Goal: Task Accomplishment & Management: Manage account settings

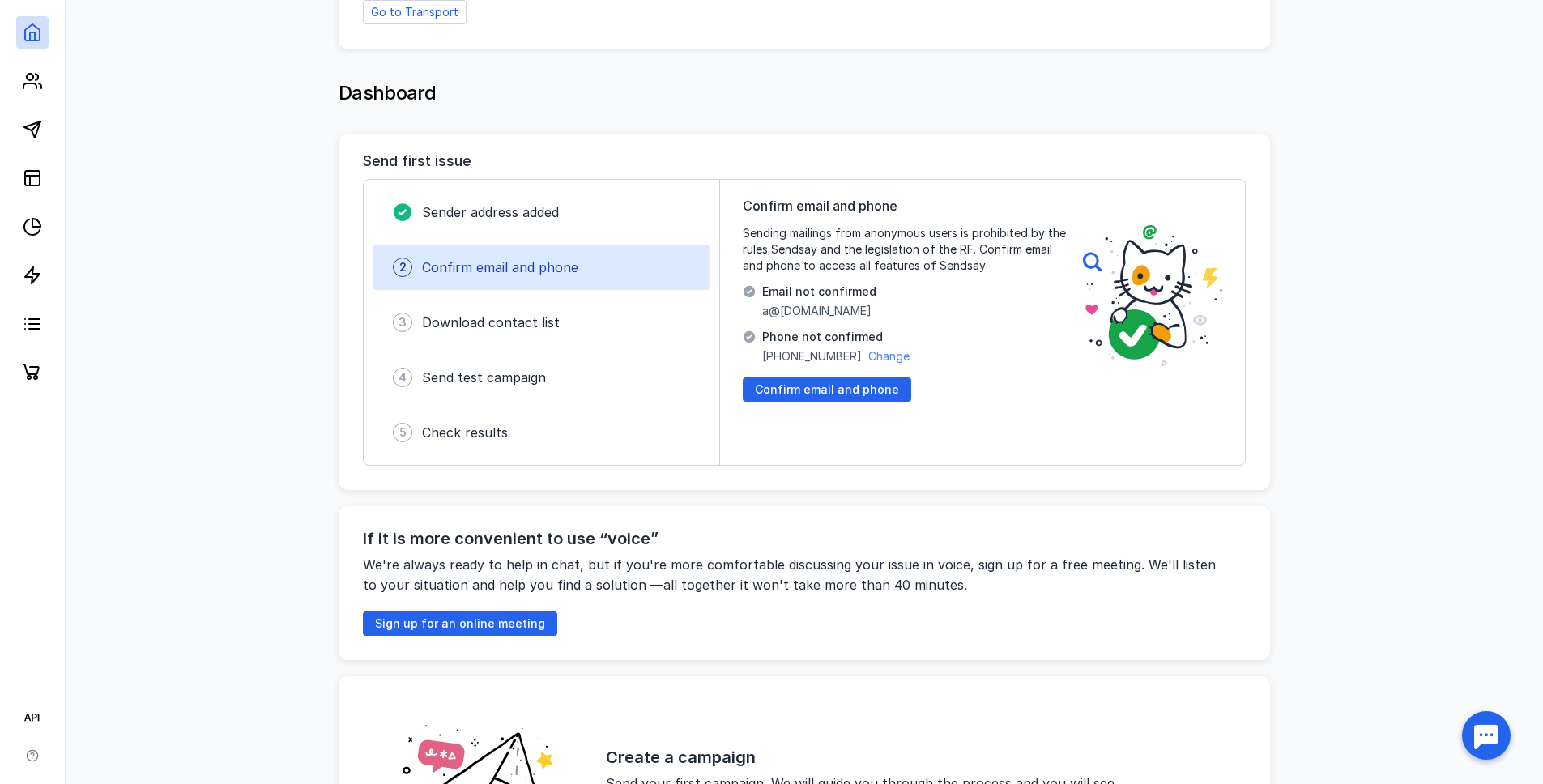
scroll to position [288, 0]
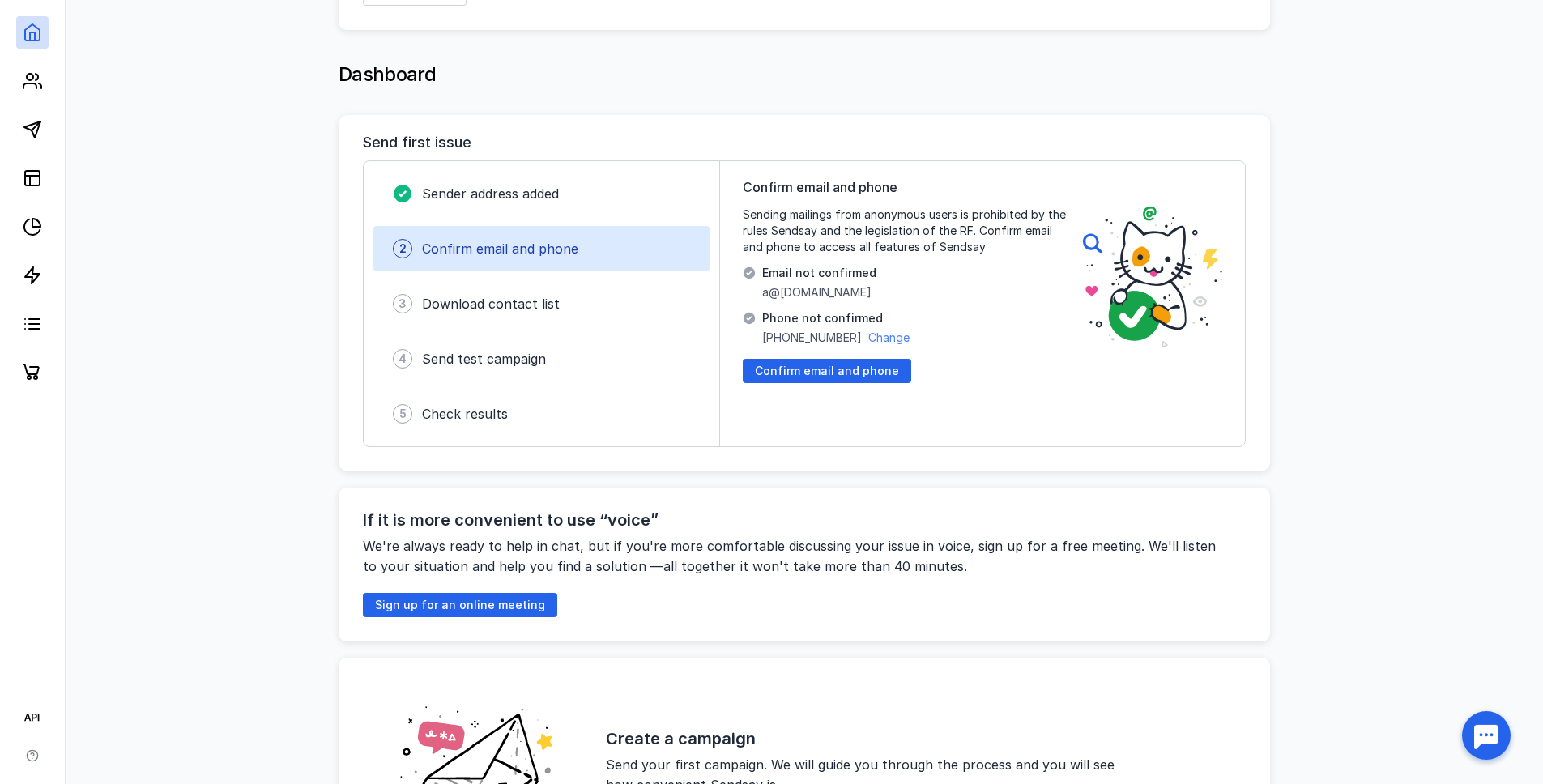
click at [876, 357] on div "Confirm email and phone Sending mailings from anonymous users is prohibited by …" at bounding box center [905, 303] width 324 height 252
click at [879, 340] on span "Change" at bounding box center [888, 337] width 41 height 14
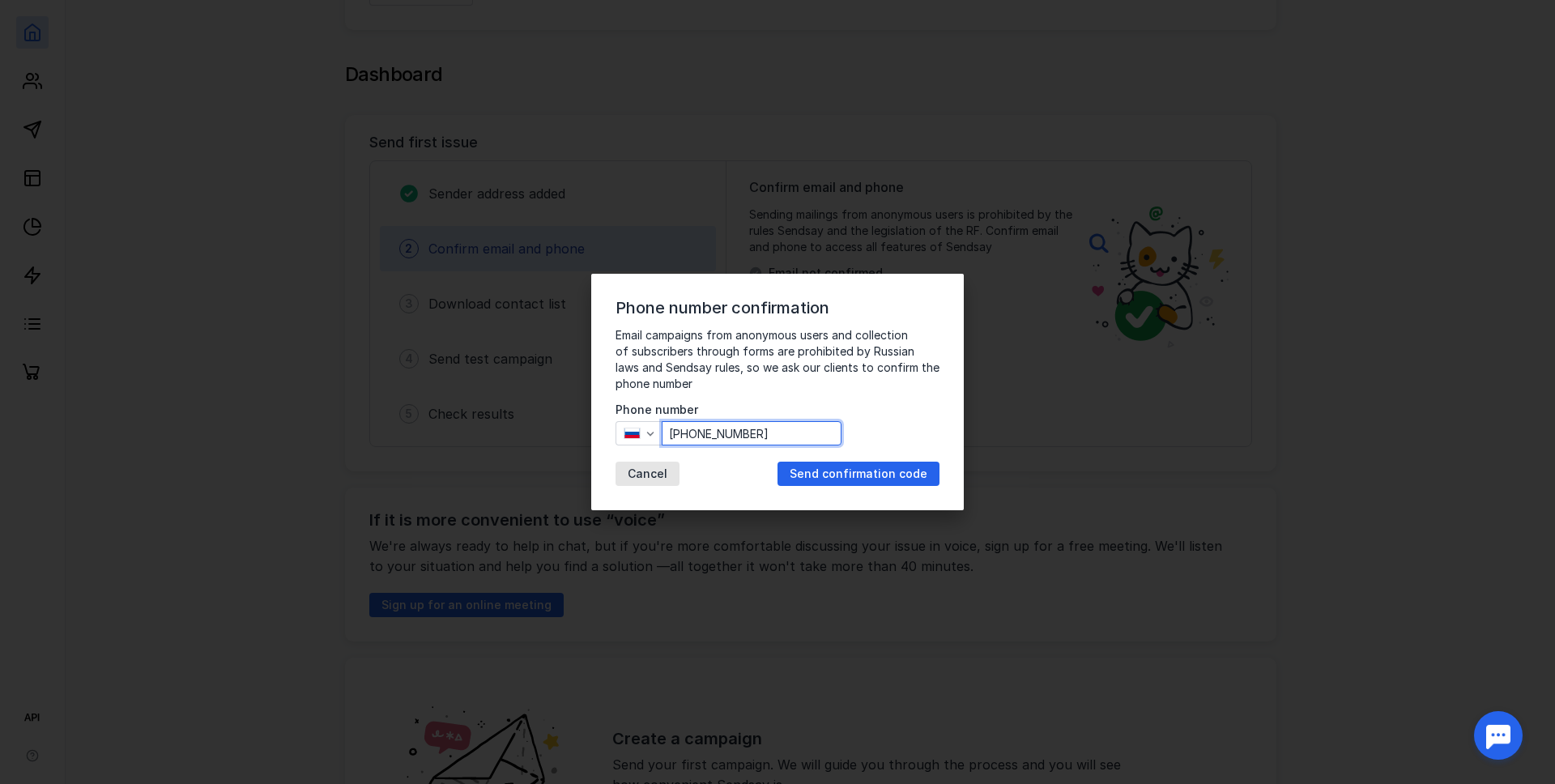
drag, startPoint x: 691, startPoint y: 437, endPoint x: 873, endPoint y: 436, distance: 182.0
click at [873, 436] on div "Email campaigns from anonymous users and collection of subscribers through form…" at bounding box center [777, 406] width 324 height 159
paste input "[PHONE_NUMBER]"
type input "[PHONE_NUMBER]"
click at [852, 467] on span "Send confirmation code" at bounding box center [859, 474] width 138 height 14
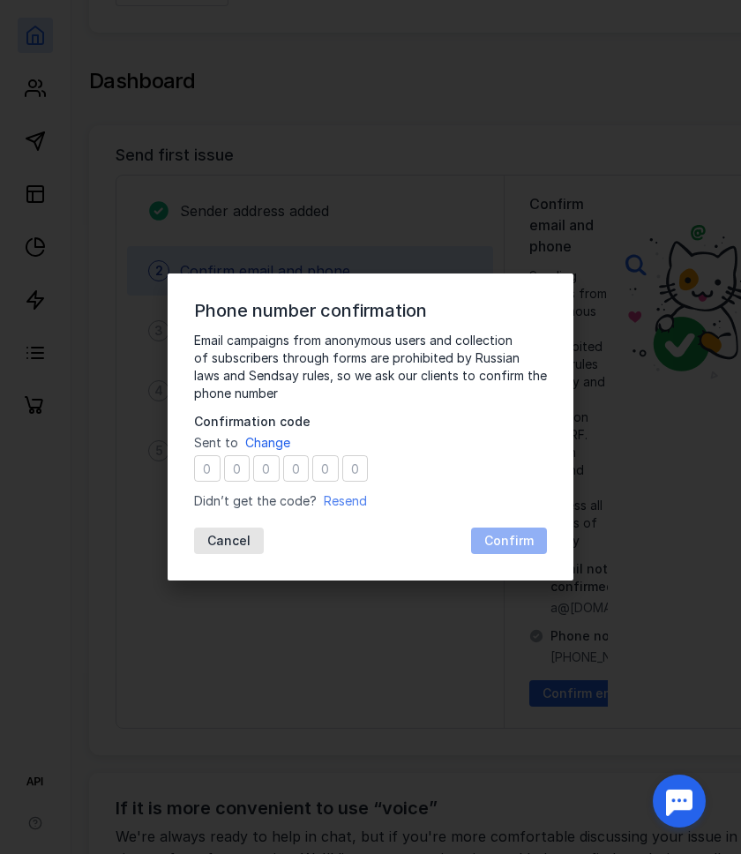
click at [332, 497] on span "Resend" at bounding box center [345, 500] width 43 height 15
click at [215, 480] on input "number" at bounding box center [207, 468] width 26 height 26
type input "1"
type input "3"
type input "4"
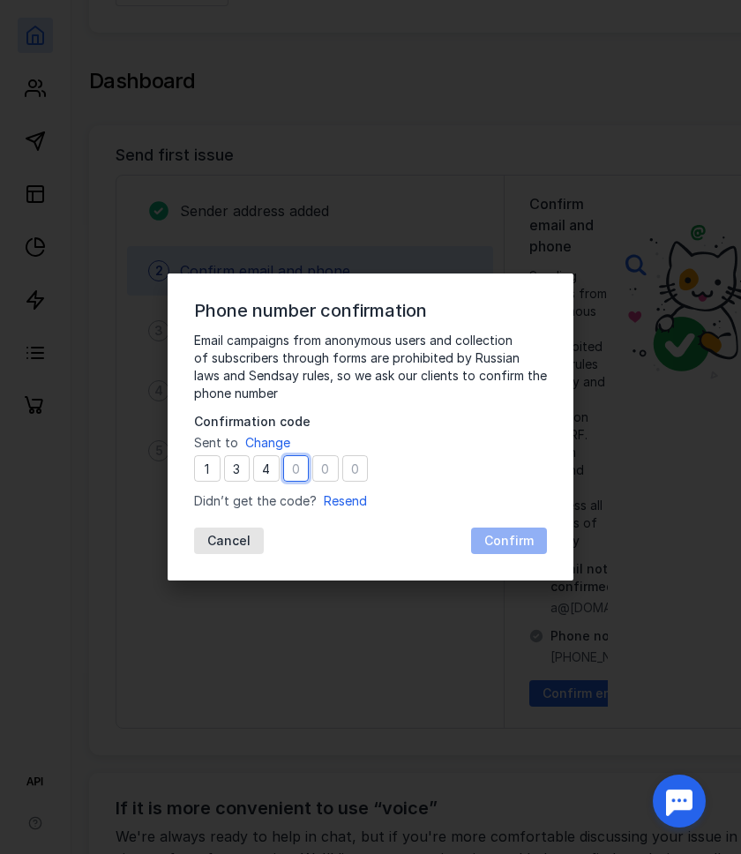
type input "2"
type input "3"
click at [524, 539] on span "Confirm" at bounding box center [508, 541] width 49 height 15
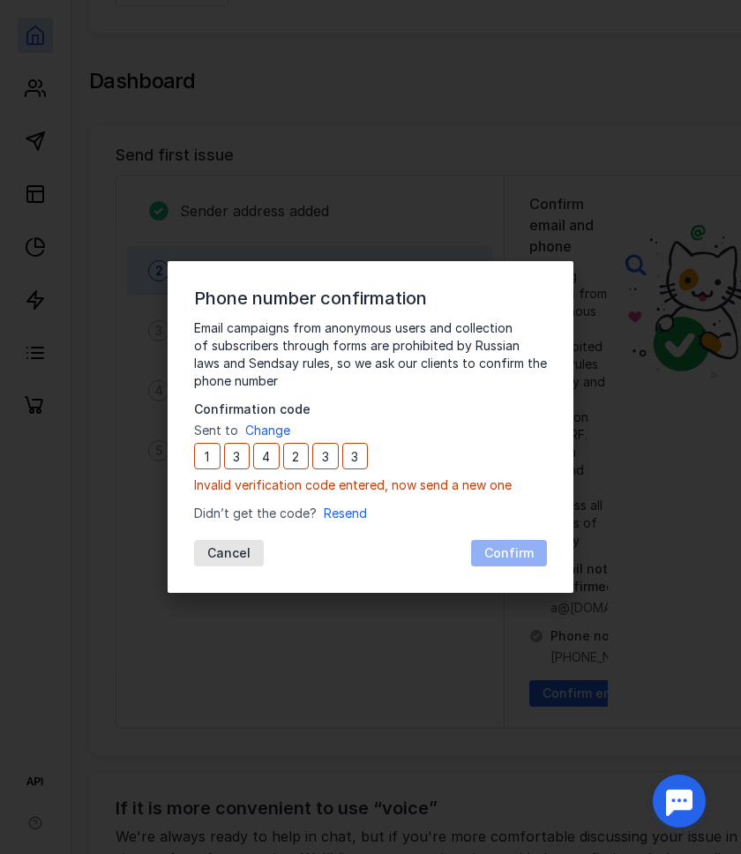
click at [427, 531] on div "Email campaigns from anonymous users and collection of subscribers through form…" at bounding box center [370, 442] width 353 height 247
click at [354, 515] on span "Resend" at bounding box center [345, 512] width 43 height 15
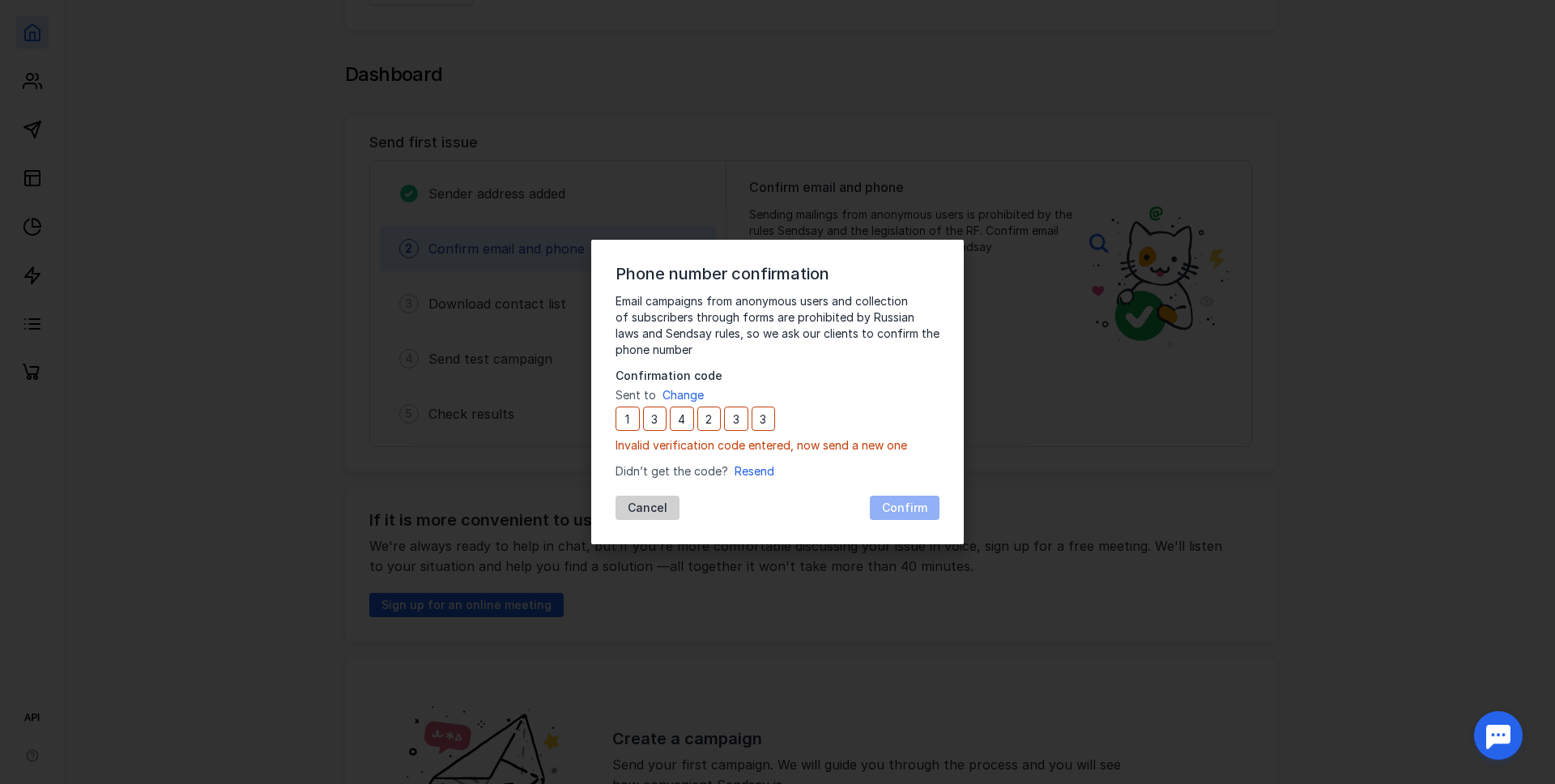
click at [638, 511] on span "Cancel" at bounding box center [647, 508] width 39 height 14
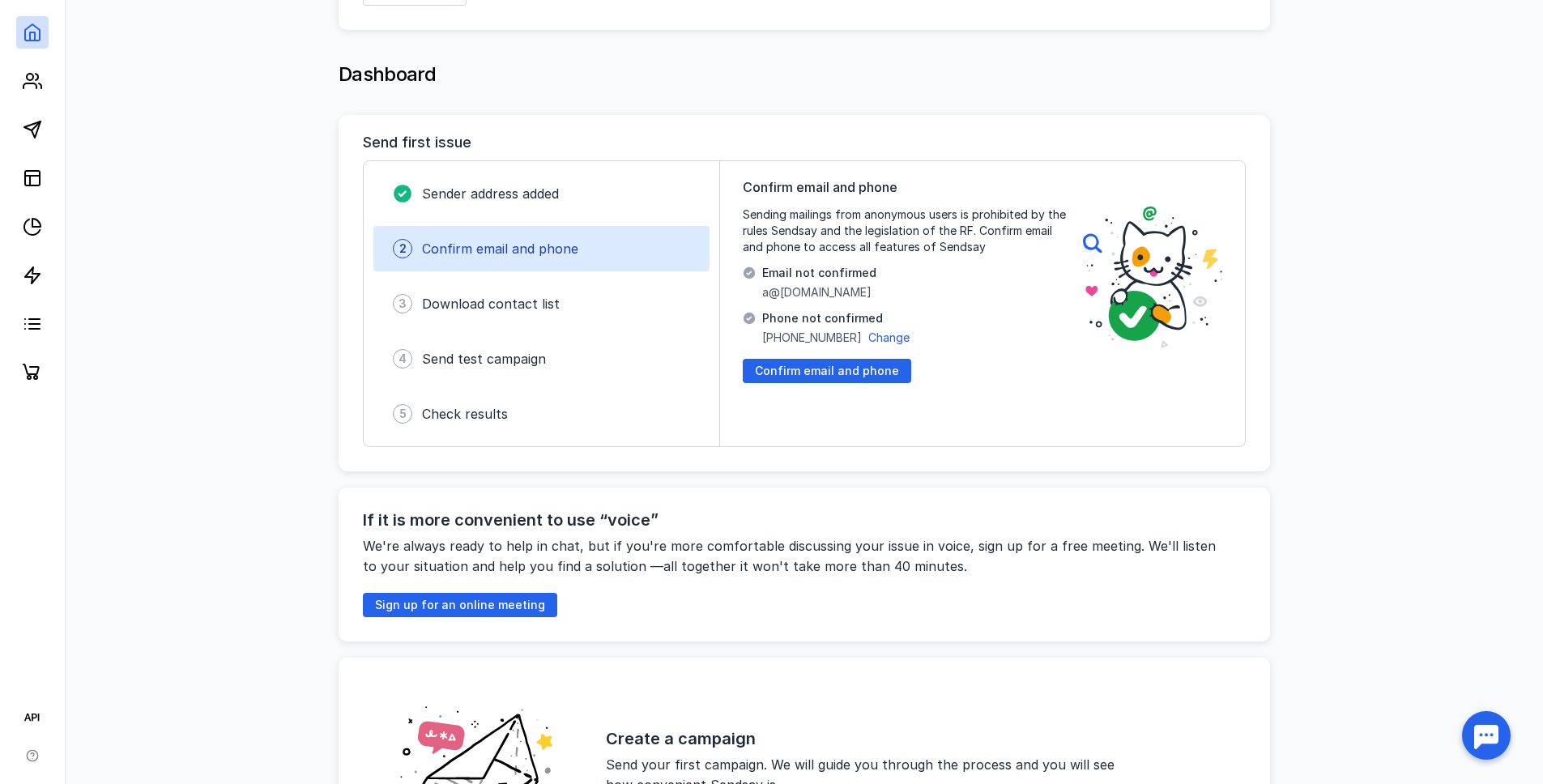
scroll to position [0, 0]
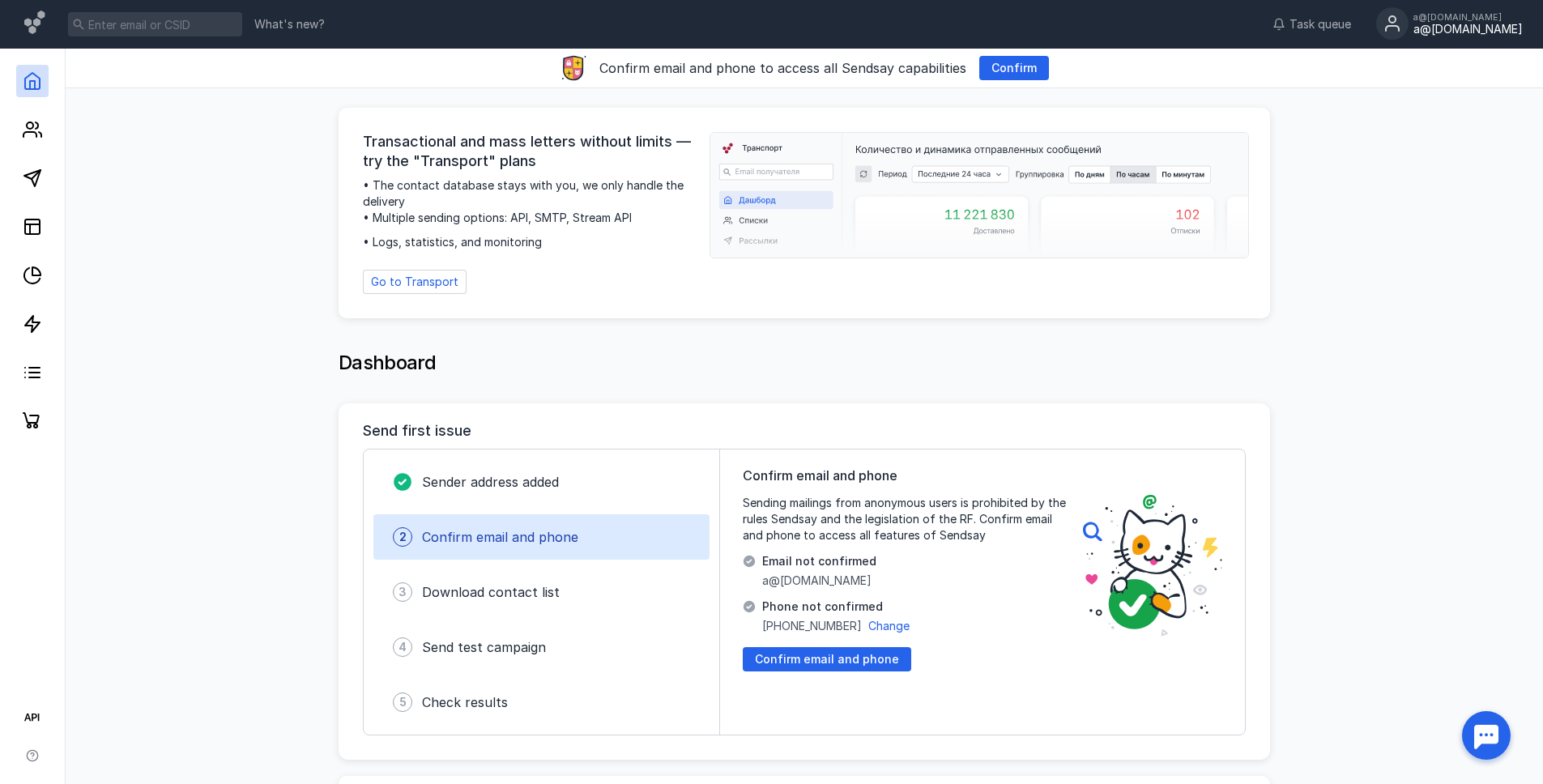
click at [1413, 27] on div "a@[DOMAIN_NAME]" at bounding box center [1468, 29] width 109 height 14
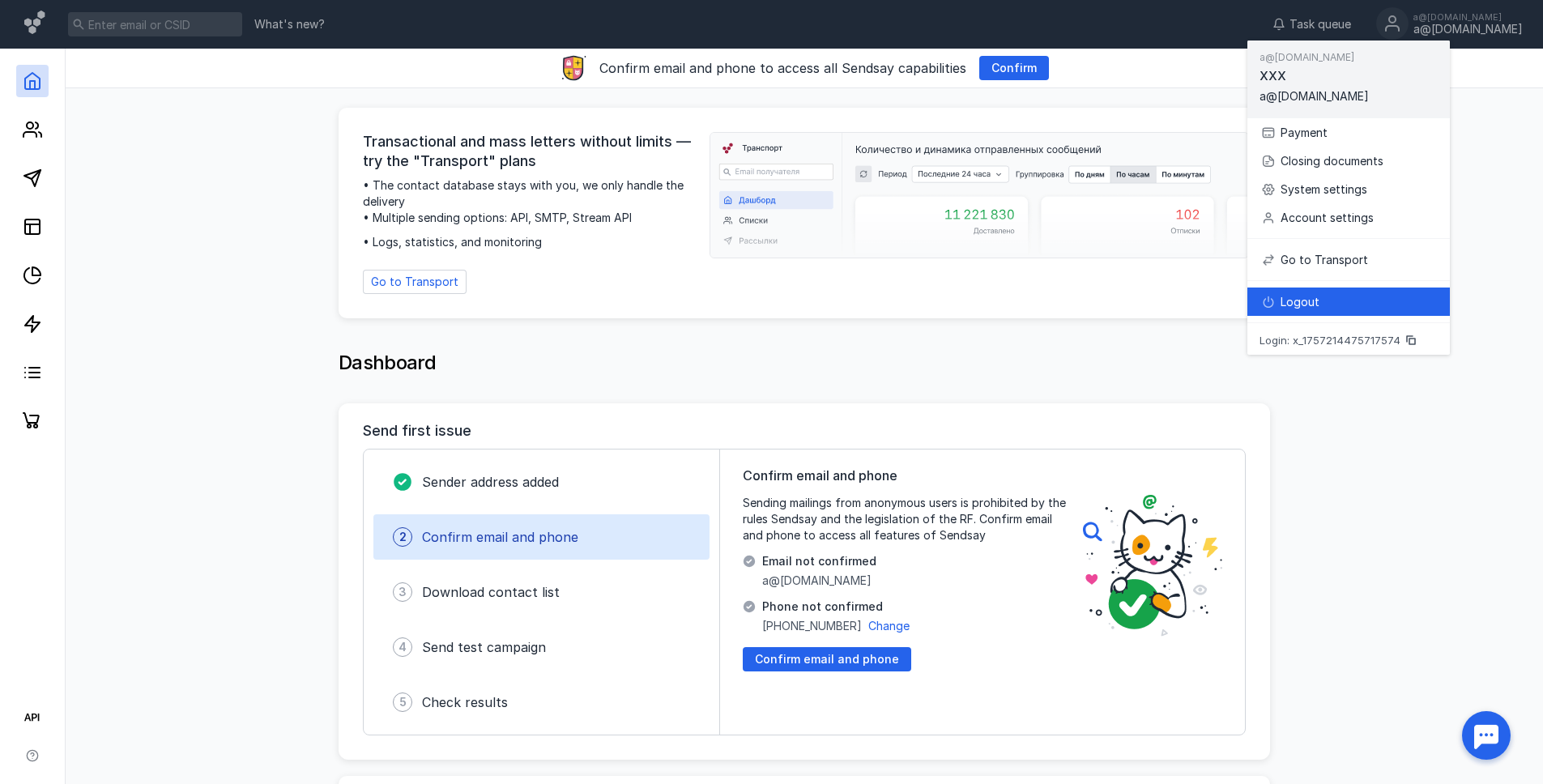
click at [1355, 300] on div "Logout" at bounding box center [1358, 302] width 156 height 17
